Goal: Task Accomplishment & Management: Use online tool/utility

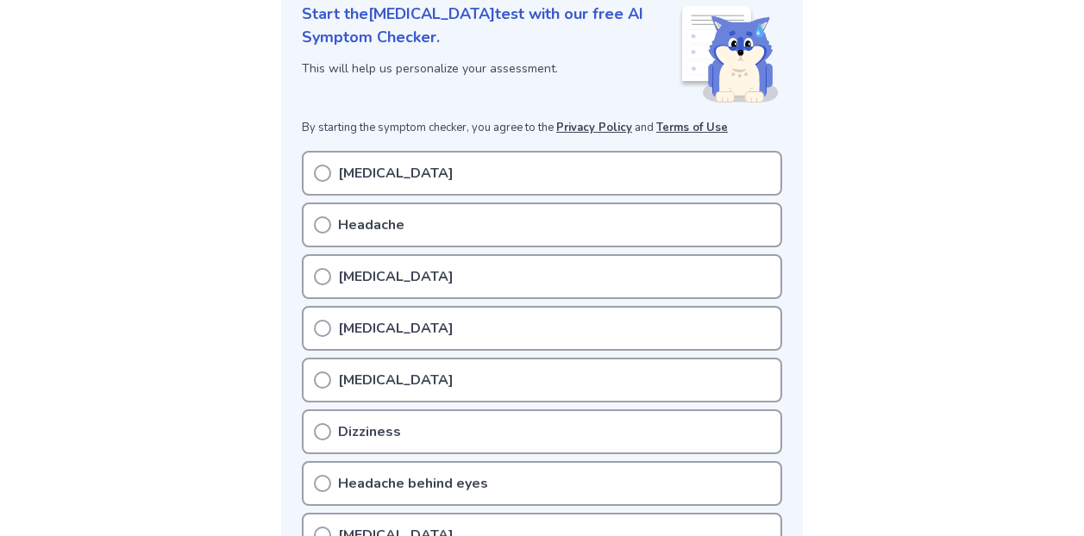
scroll to position [250, 0]
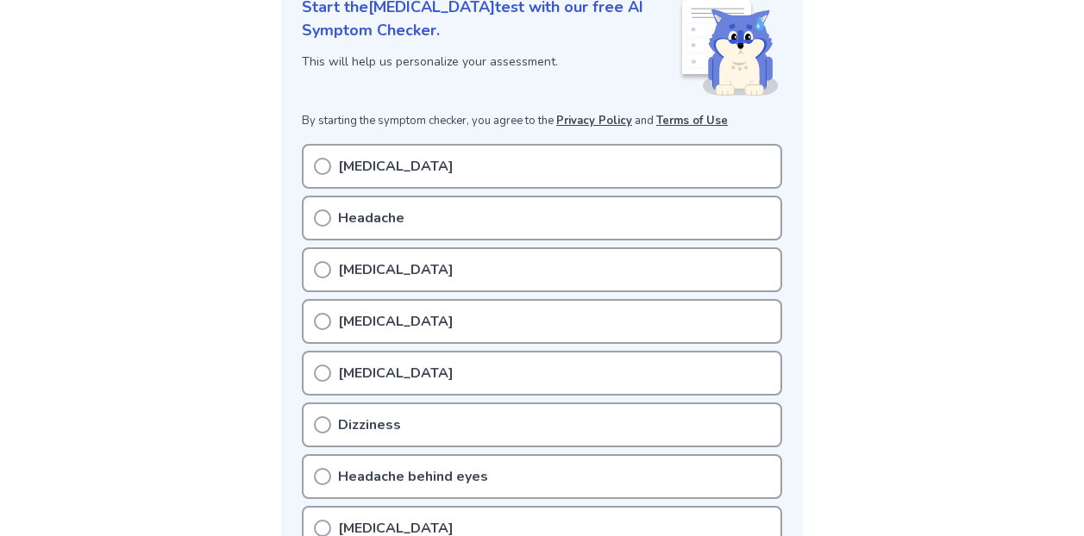
click at [413, 165] on p "[MEDICAL_DATA]" at bounding box center [396, 166] width 116 height 21
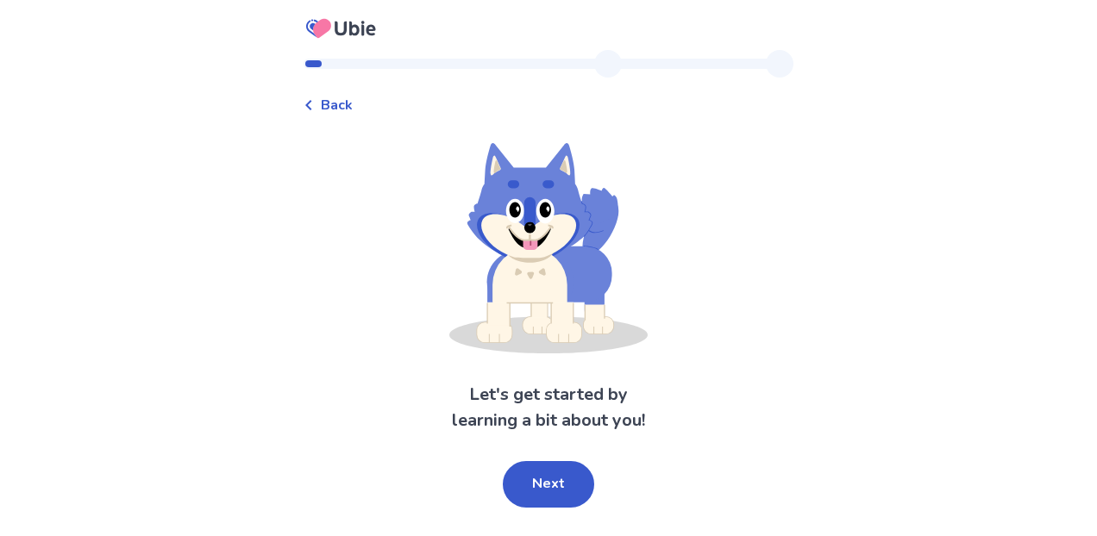
click at [421, 182] on div "Let's get started by learning a bit about you! Next" at bounding box center [548, 325] width 490 height 365
click at [540, 498] on button "Next" at bounding box center [548, 484] width 91 height 47
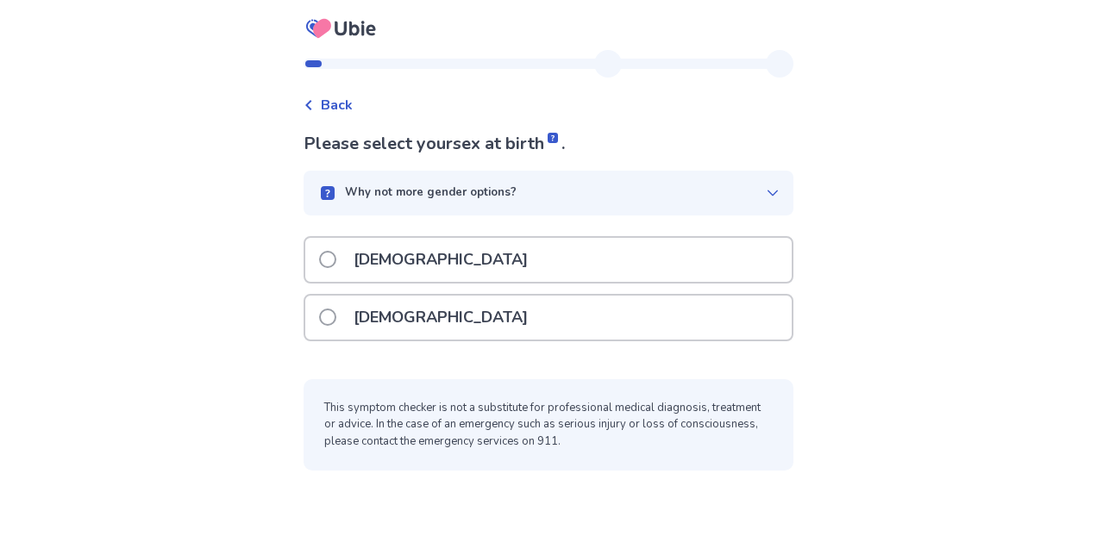
click at [467, 304] on div "[DEMOGRAPHIC_DATA]" at bounding box center [548, 318] width 486 height 44
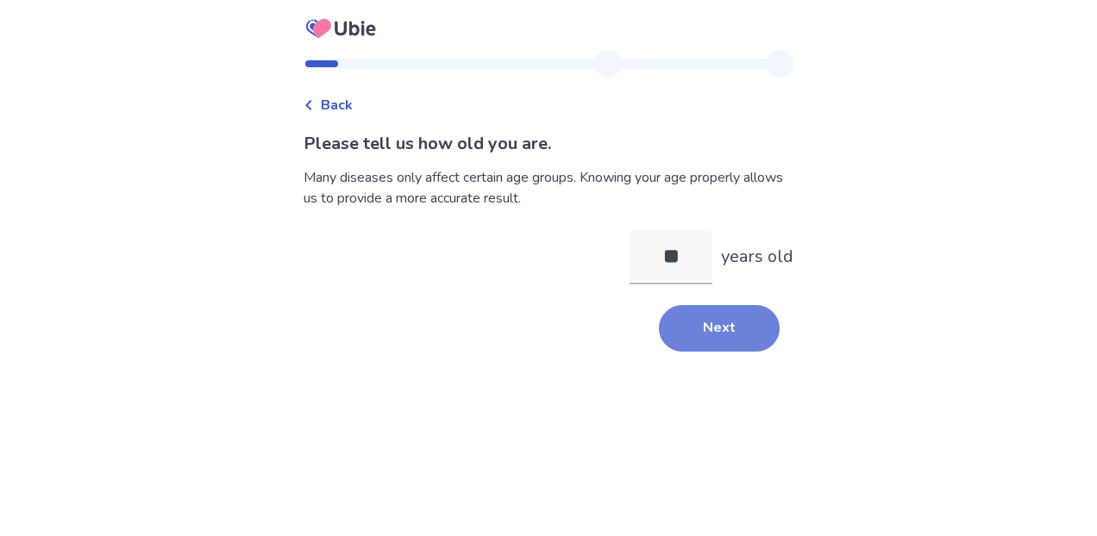
type input "**"
click at [712, 331] on button "Next" at bounding box center [719, 328] width 121 height 47
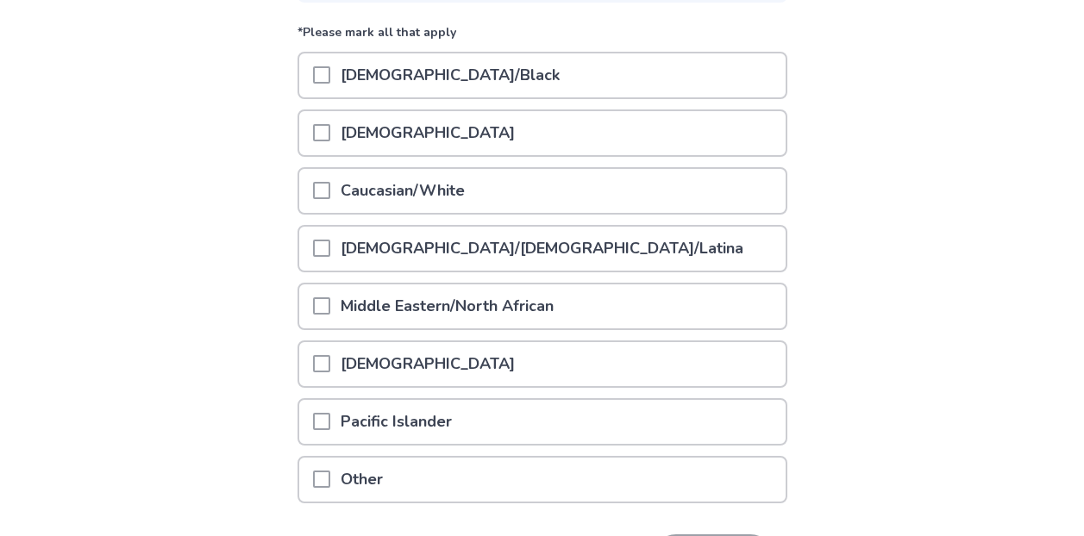
scroll to position [211, 0]
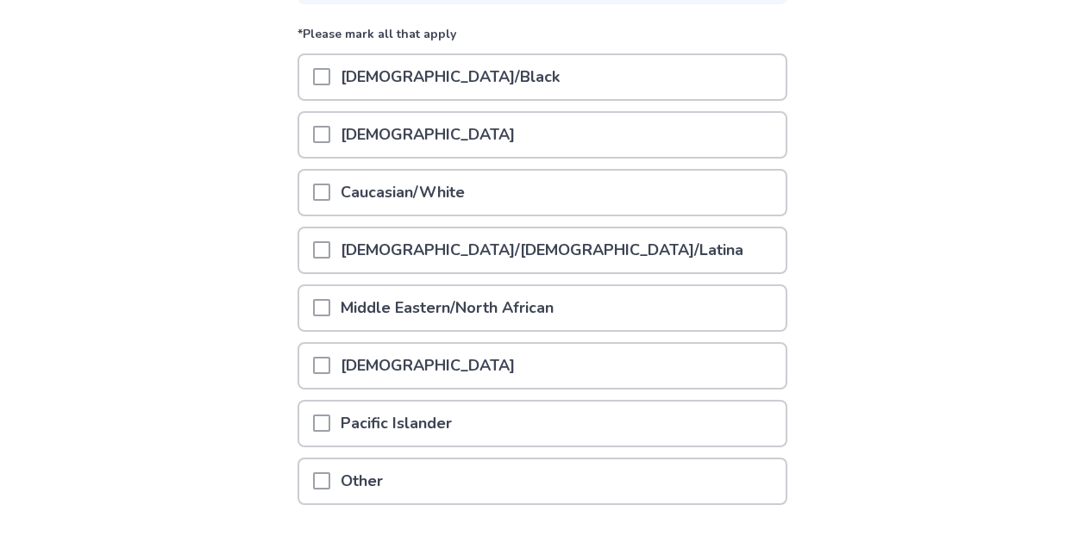
click at [544, 179] on div "Caucasian/White" at bounding box center [542, 193] width 486 height 44
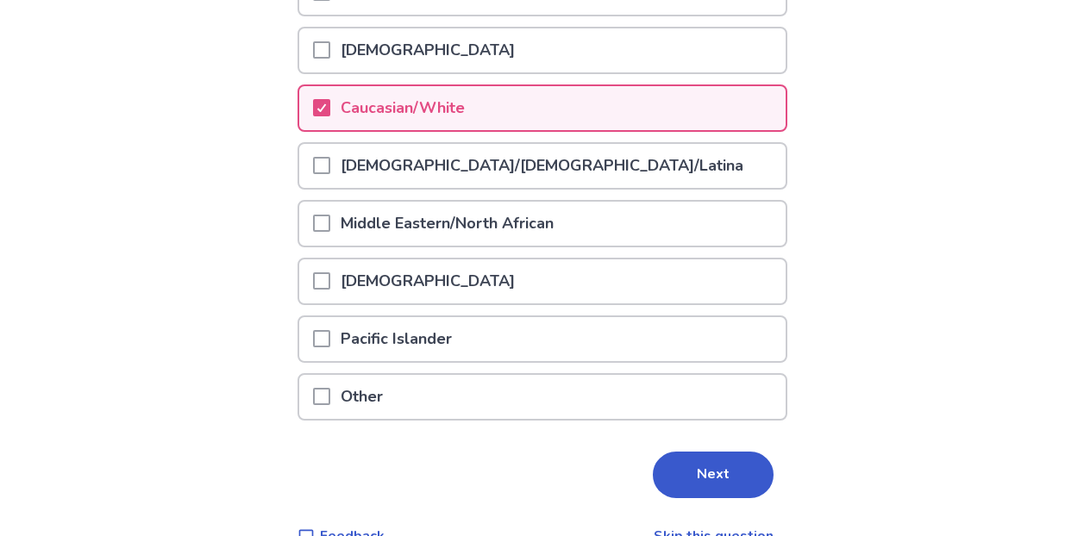
scroll to position [334, 0]
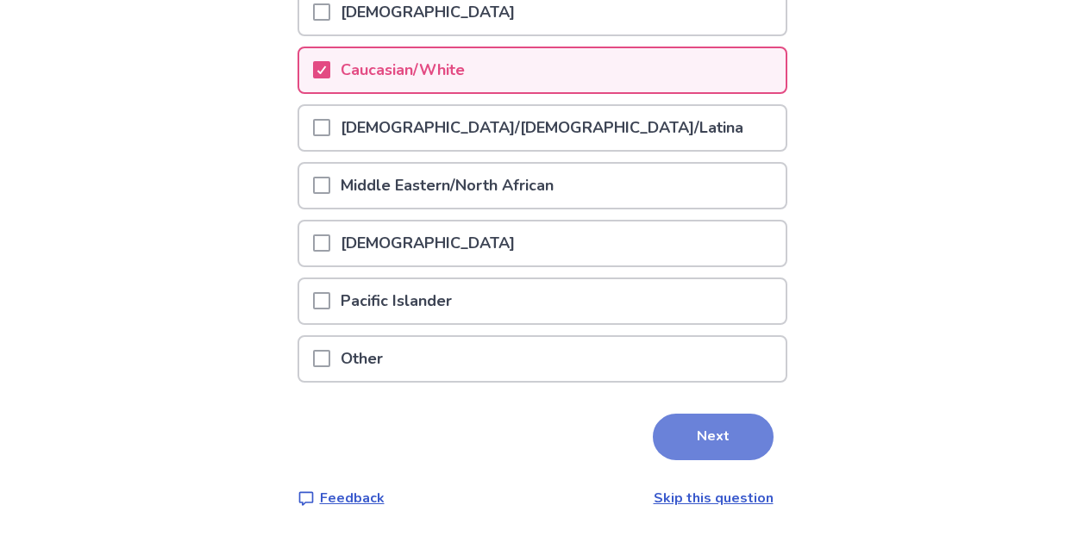
click at [697, 428] on button "Next" at bounding box center [713, 437] width 121 height 47
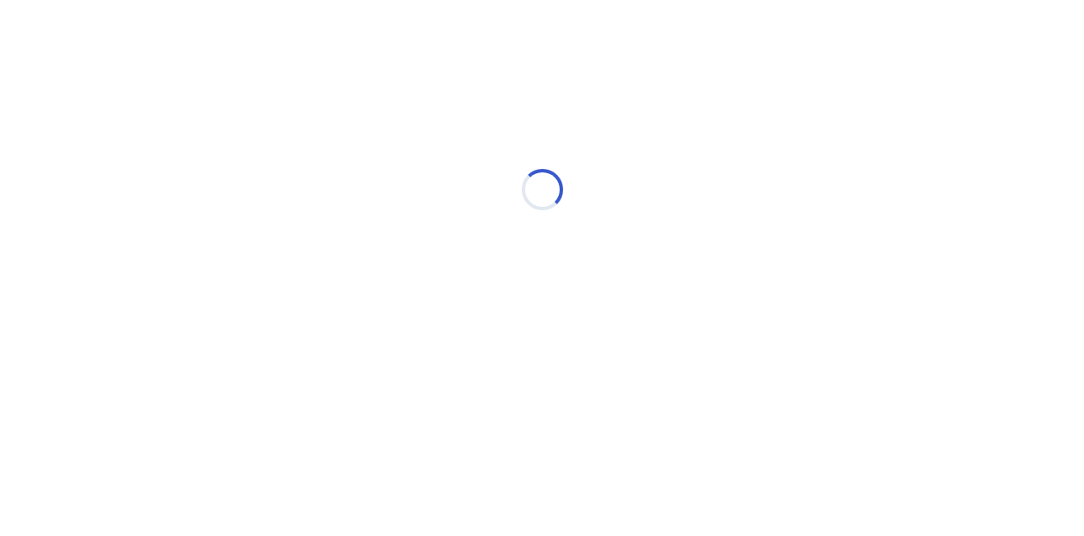
scroll to position [0, 0]
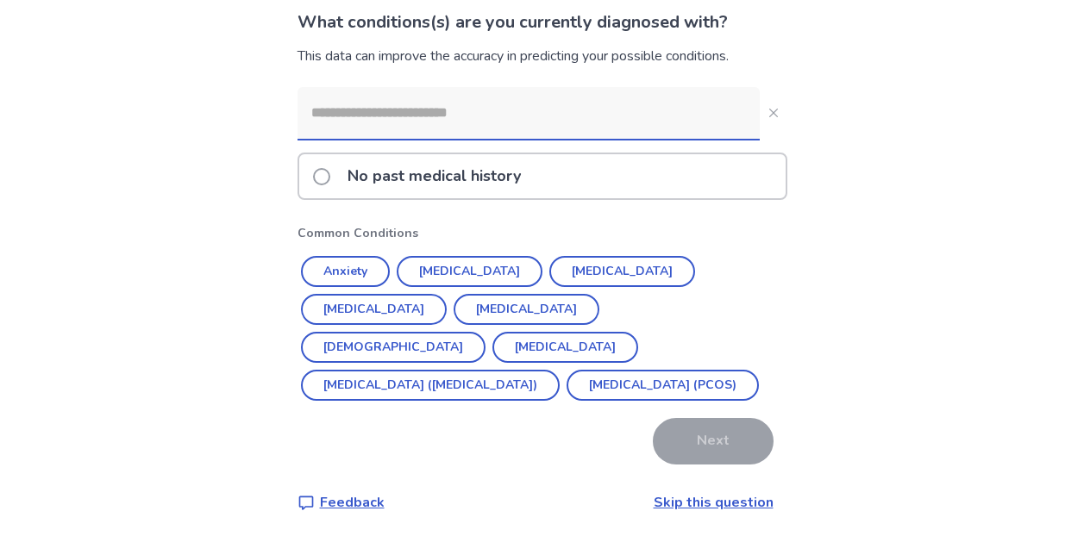
scroll to position [126, 0]
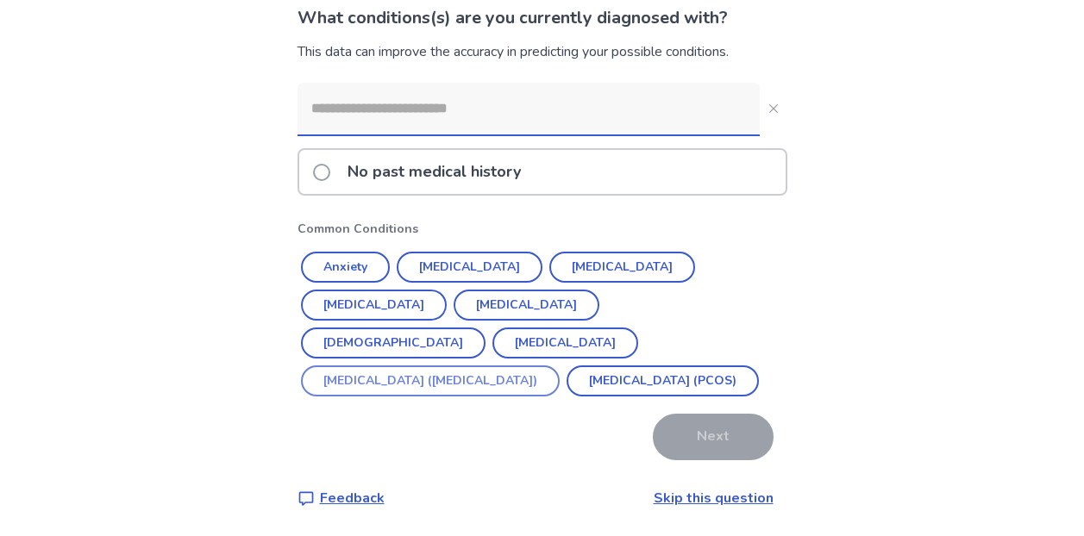
click at [484, 366] on button "[MEDICAL_DATA] ([MEDICAL_DATA])" at bounding box center [430, 381] width 259 height 31
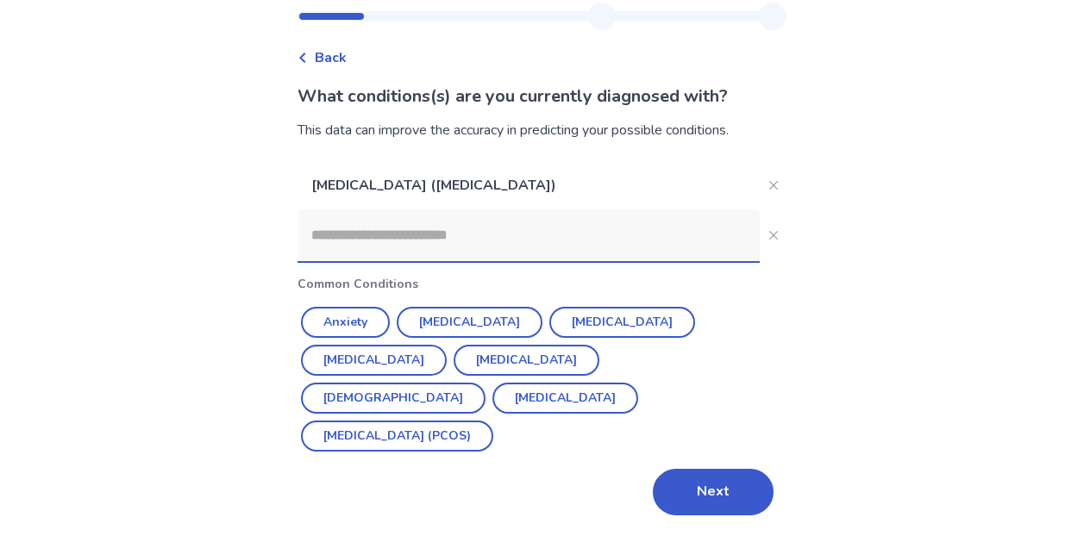
scroll to position [9, 0]
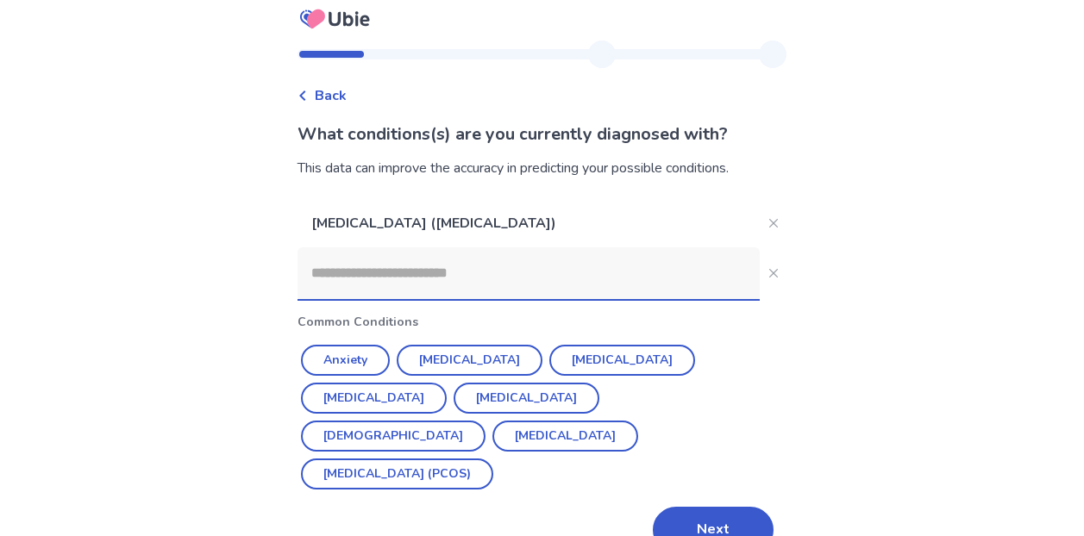
click at [640, 283] on input at bounding box center [528, 273] width 462 height 52
click at [705, 507] on button "Next" at bounding box center [713, 530] width 121 height 47
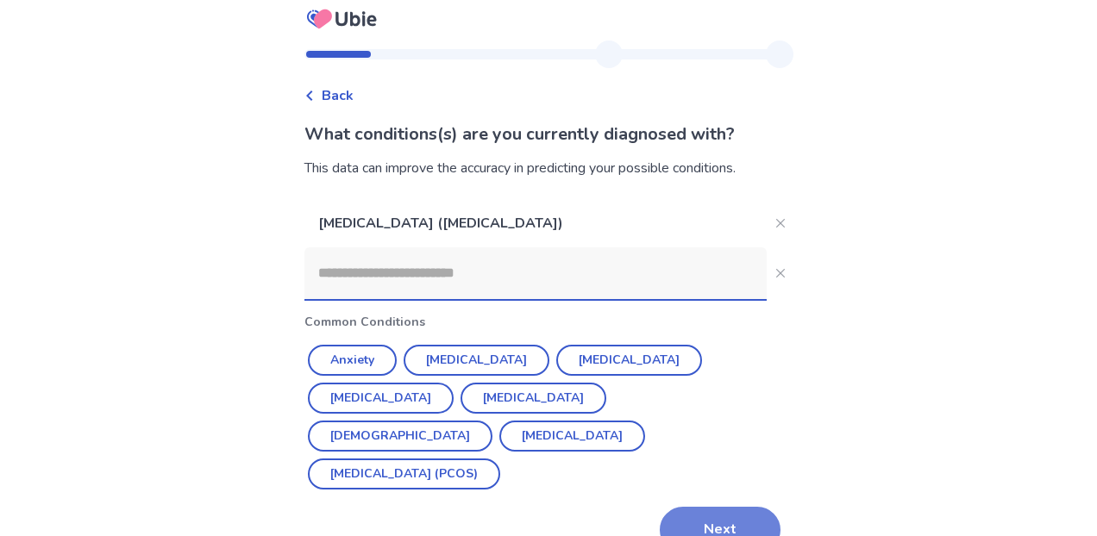
scroll to position [0, 0]
